Goal: Information Seeking & Learning: Learn about a topic

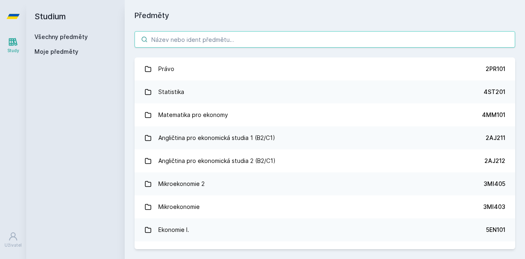
click at [305, 38] on input "search" at bounding box center [325, 39] width 381 height 16
paste input "2TM312"
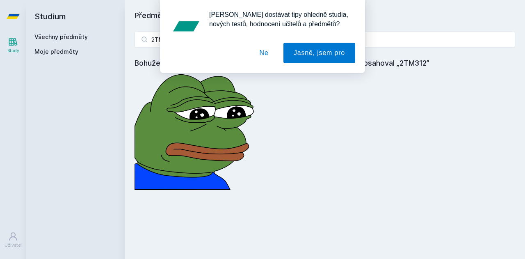
click at [396, 42] on div "[PERSON_NAME] dostávat tipy ohledně studia, nových testů, hodnocení učitelů a p…" at bounding box center [262, 36] width 525 height 73
click at [265, 56] on button "Ne" at bounding box center [264, 53] width 30 height 21
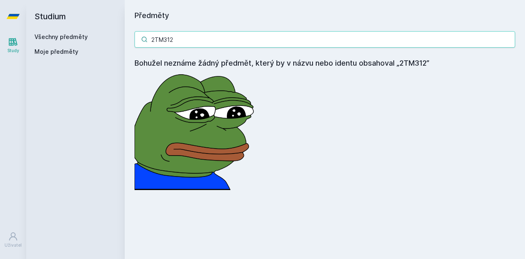
click at [256, 43] on input "2TM312" at bounding box center [325, 39] width 381 height 16
type input "2"
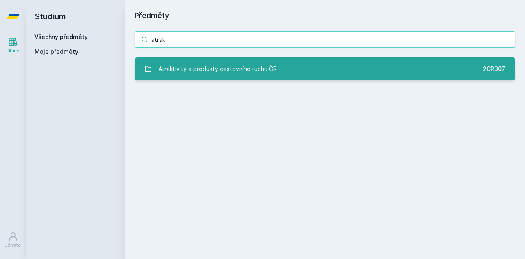
type input "atrak"
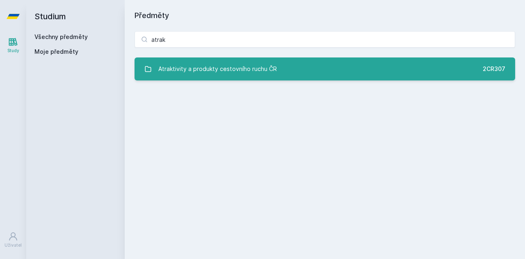
click at [265, 70] on div "Atraktivity a produkty cestovního ruchu ČR" at bounding box center [217, 69] width 119 height 16
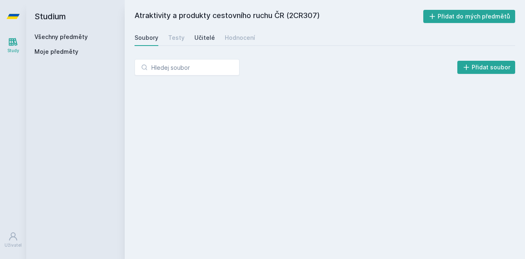
click at [202, 38] on div "Učitelé" at bounding box center [204, 38] width 21 height 8
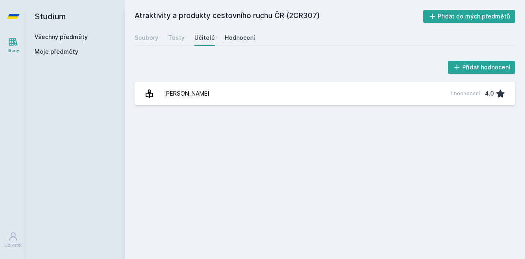
click at [237, 36] on div "Hodnocení" at bounding box center [240, 38] width 30 height 8
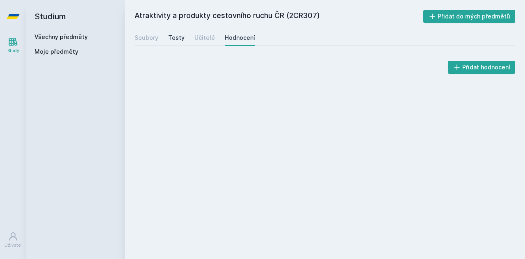
click at [176, 36] on div "Testy" at bounding box center [176, 38] width 16 height 8
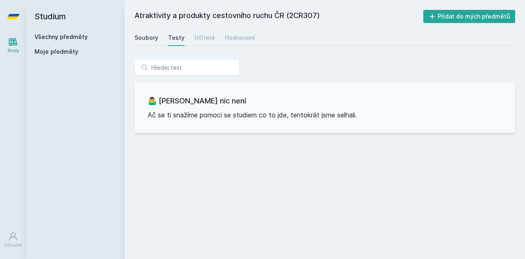
click at [143, 40] on div "Soubory" at bounding box center [147, 38] width 24 height 8
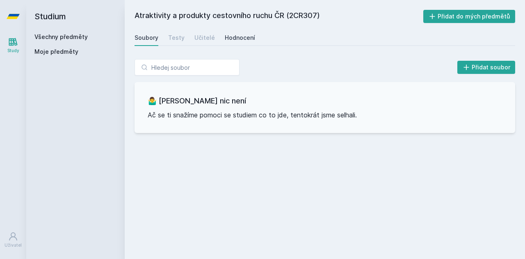
click at [229, 33] on link "Hodnocení" at bounding box center [240, 38] width 30 height 16
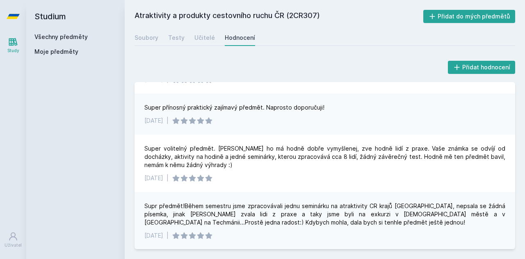
scroll to position [46, 0]
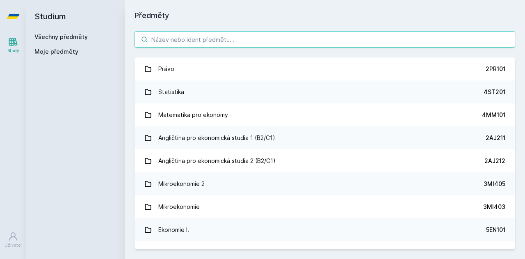
click at [219, 34] on input "search" at bounding box center [325, 39] width 381 height 16
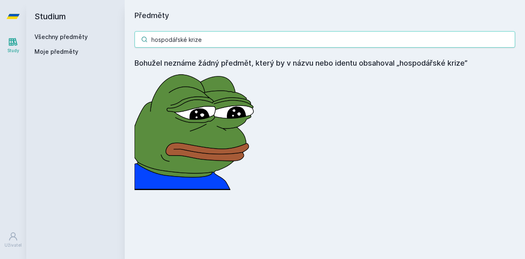
drag, startPoint x: 207, startPoint y: 40, endPoint x: 117, endPoint y: 50, distance: 90.5
click at [117, 50] on div "Studium Všechny předměty Moje předměty Předměty hospodářské krize Bohužel nezná…" at bounding box center [275, 129] width 499 height 259
paste input "2ME326"
drag, startPoint x: 177, startPoint y: 42, endPoint x: 110, endPoint y: 31, distance: 68.2
click at [110, 31] on div "Studium Všechny předměty Moje předměty Předměty 2ME326 Bohužel neznáme žádný př…" at bounding box center [275, 129] width 499 height 259
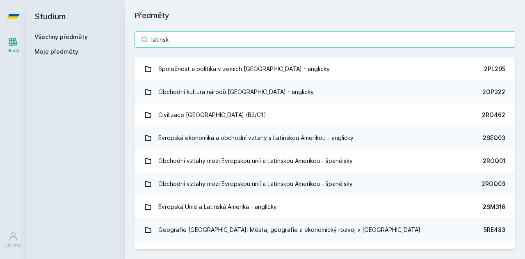
type input "latinsk"
drag, startPoint x: 174, startPoint y: 34, endPoint x: 139, endPoint y: 39, distance: 36.1
click at [139, 39] on input "latinsk" at bounding box center [325, 39] width 381 height 16
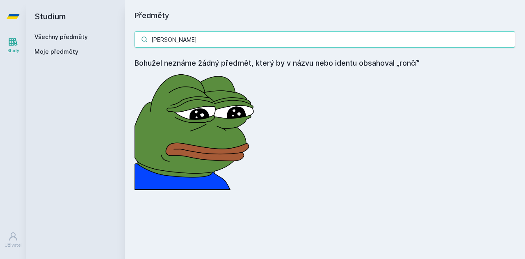
type input "[PERSON_NAME]"
drag, startPoint x: 188, startPoint y: 43, endPoint x: 123, endPoint y: 45, distance: 65.7
click at [123, 45] on div "Studium Všechny předměty Moje předměty Předměty [PERSON_NAME] Bohužel neznáme ž…" at bounding box center [275, 129] width 499 height 259
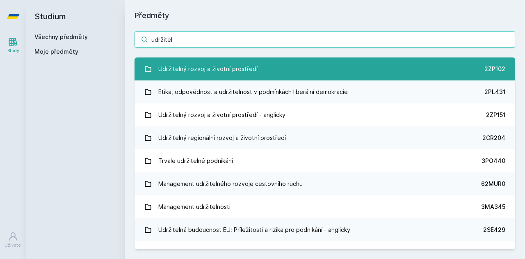
type input "udržitel"
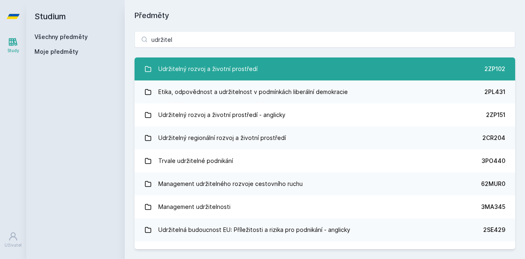
click at [235, 69] on div "Udržitelný rozvoj a životní prostředí" at bounding box center [207, 69] width 99 height 16
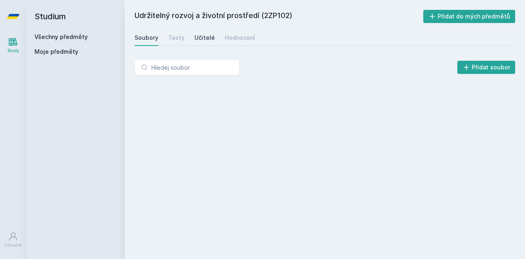
click at [203, 41] on div "Učitelé" at bounding box center [204, 38] width 21 height 8
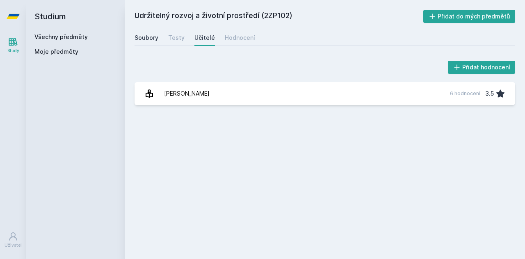
click at [151, 37] on div "Soubory" at bounding box center [147, 38] width 24 height 8
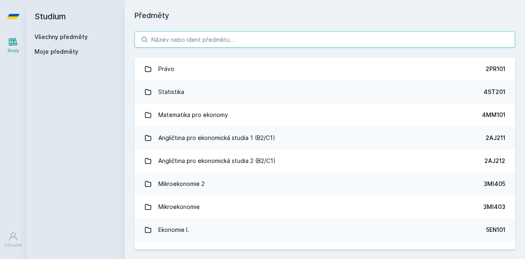
click at [204, 44] on input "search" at bounding box center [325, 39] width 381 height 16
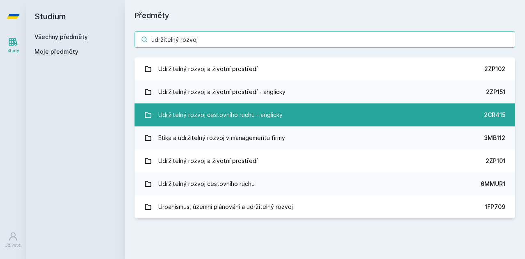
type input "udržitelný rozvoj"
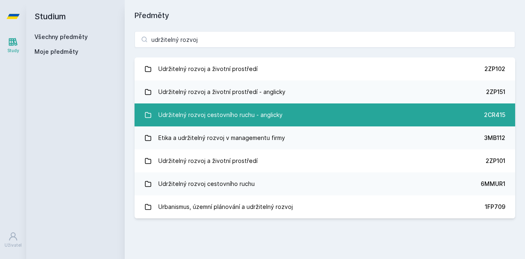
click at [238, 115] on div "Udržitelný rozvoj cestovního ruchu - anglicky" at bounding box center [220, 115] width 124 height 16
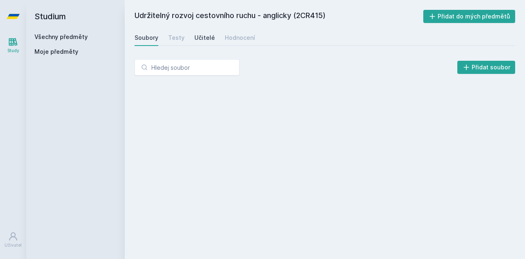
click at [207, 41] on div "Učitelé" at bounding box center [204, 38] width 21 height 8
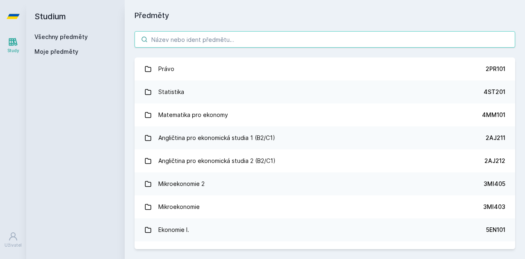
click at [180, 43] on input "search" at bounding box center [325, 39] width 381 height 16
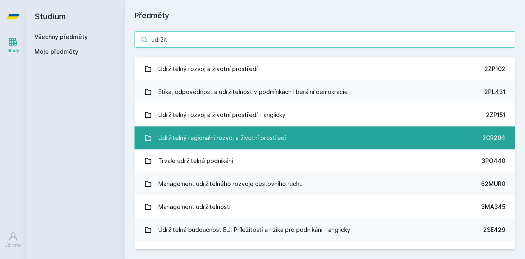
type input "udržit"
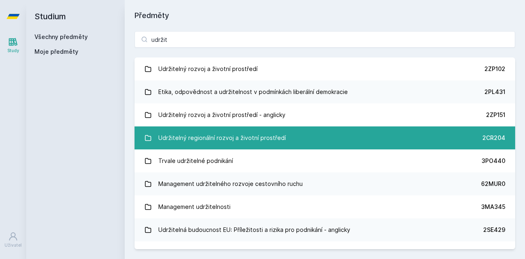
click at [276, 135] on div "Udržitelný regionální rozvoj a životní prostředí" at bounding box center [222, 138] width 128 height 16
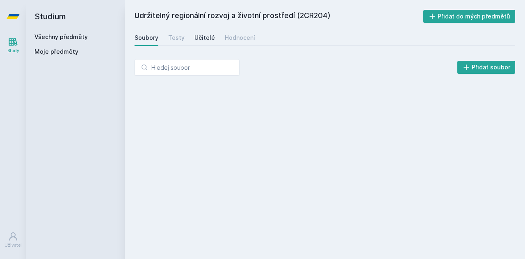
click at [200, 32] on link "Učitelé" at bounding box center [204, 38] width 21 height 16
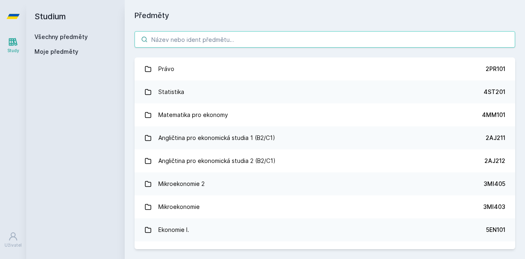
click at [205, 42] on input "search" at bounding box center [325, 39] width 381 height 16
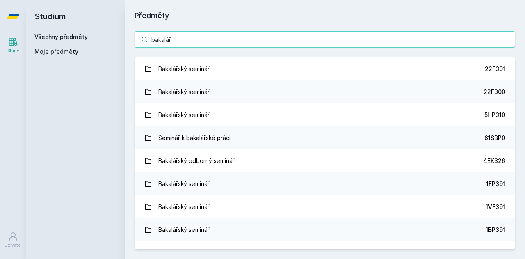
type input "bakalář"
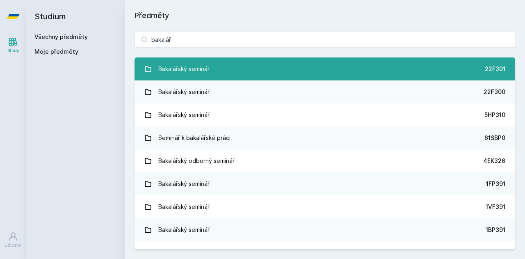
click at [232, 73] on link "Bakalářský seminář 22F301" at bounding box center [325, 68] width 381 height 23
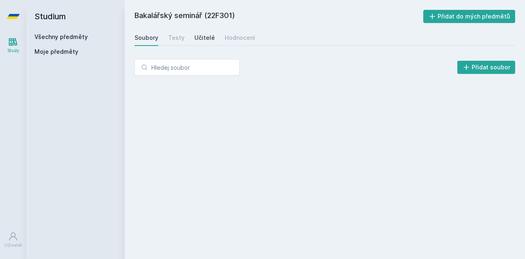
click at [204, 34] on div "Učitelé" at bounding box center [204, 38] width 21 height 8
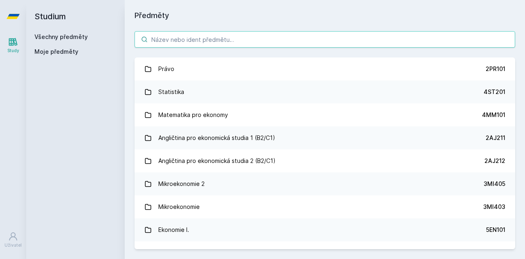
click at [184, 37] on input "search" at bounding box center [325, 39] width 381 height 16
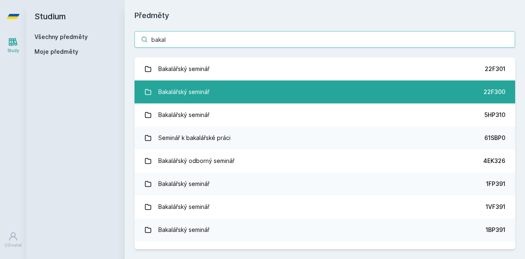
type input "bakal"
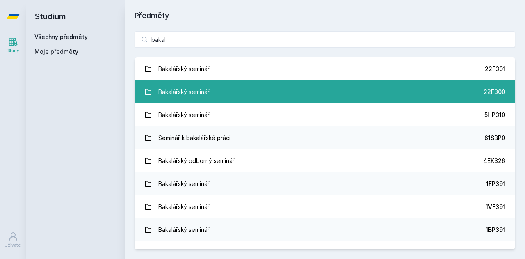
click at [216, 89] on link "Bakalářský seminář 22F300" at bounding box center [325, 91] width 381 height 23
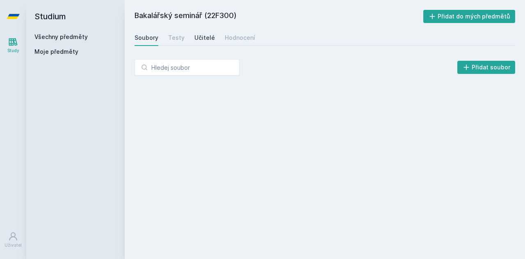
click at [194, 34] on div "Učitelé" at bounding box center [204, 38] width 21 height 8
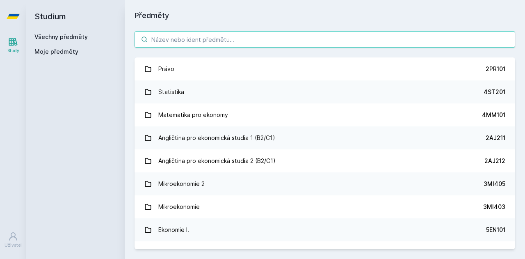
click at [258, 41] on input "search" at bounding box center [325, 39] width 381 height 16
